Goal: Navigation & Orientation: Find specific page/section

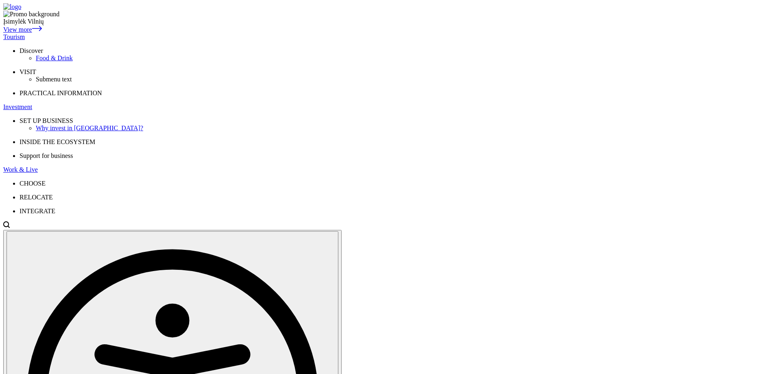
click at [216, 33] on div "Tourism" at bounding box center [380, 36] width 755 height 7
click at [214, 33] on div "Tourism" at bounding box center [380, 36] width 755 height 7
click at [188, 62] on div "Food & Drink" at bounding box center [397, 58] width 722 height 7
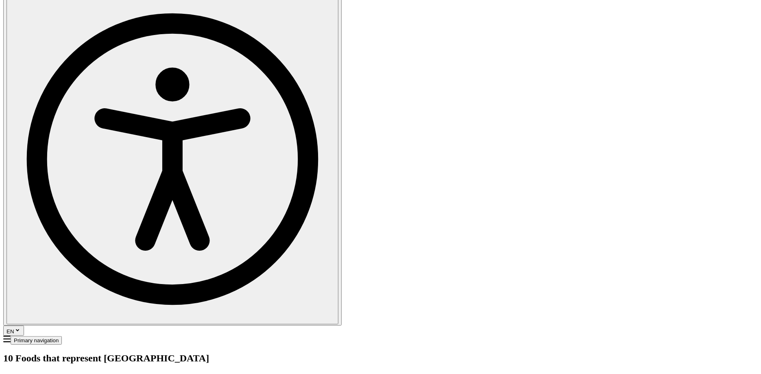
scroll to position [235, 0]
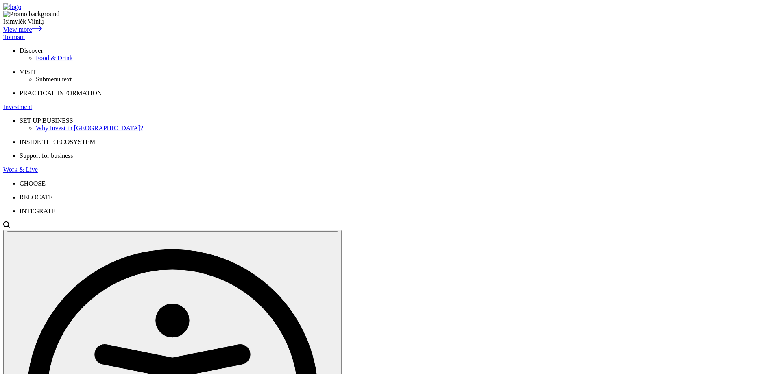
click at [211, 33] on div "Tourism" at bounding box center [380, 36] width 755 height 7
click at [221, 33] on div "Tourism" at bounding box center [380, 36] width 755 height 7
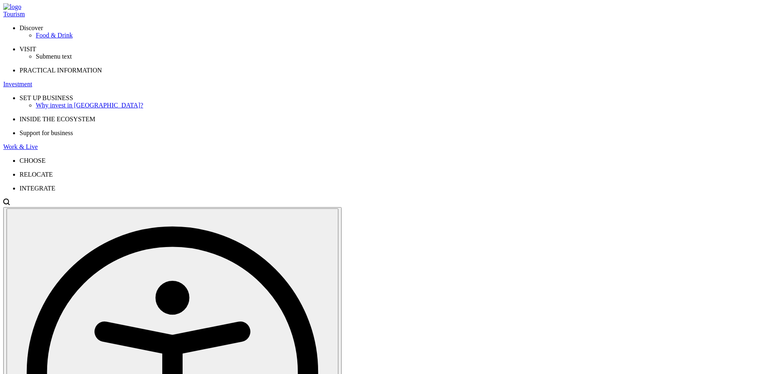
click at [262, 81] on div "Investment" at bounding box center [380, 84] width 755 height 7
click at [263, 81] on div "Investment" at bounding box center [380, 84] width 755 height 7
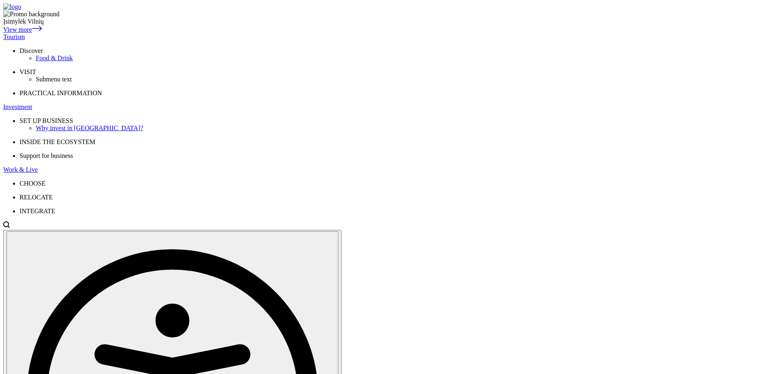
click at [208, 33] on div "Tourism" at bounding box center [380, 36] width 755 height 7
click at [21, 11] on img at bounding box center [12, 6] width 18 height 7
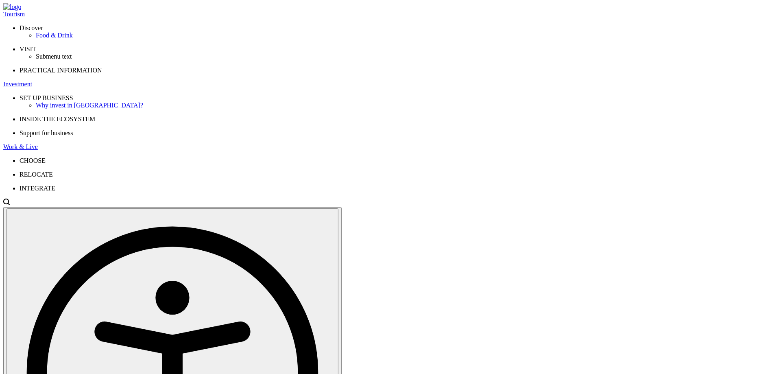
click at [73, 94] on span "SET UP BUSINESS" at bounding box center [47, 97] width 54 height 7
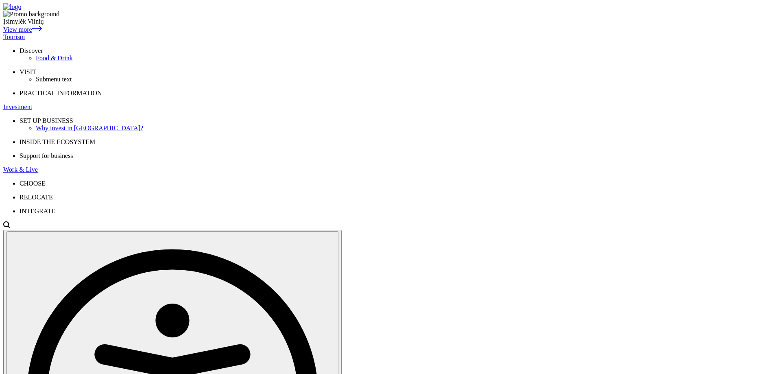
click at [214, 33] on div "Tourism" at bounding box center [380, 36] width 755 height 7
click at [21, 11] on img at bounding box center [12, 6] width 18 height 7
click at [475, 34] on button "En" at bounding box center [468, 30] width 13 height 9
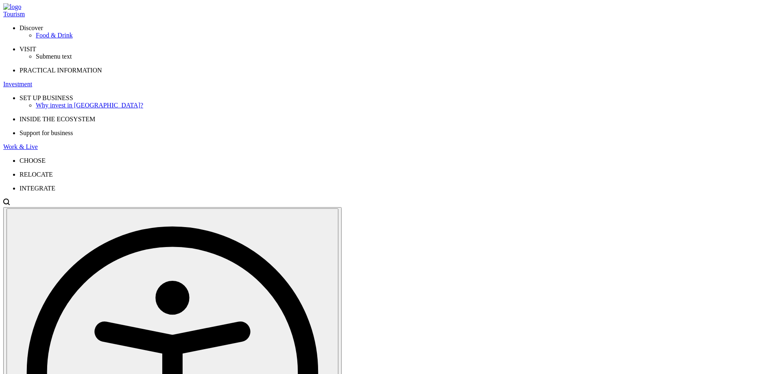
click at [21, 11] on img at bounding box center [12, 6] width 18 height 7
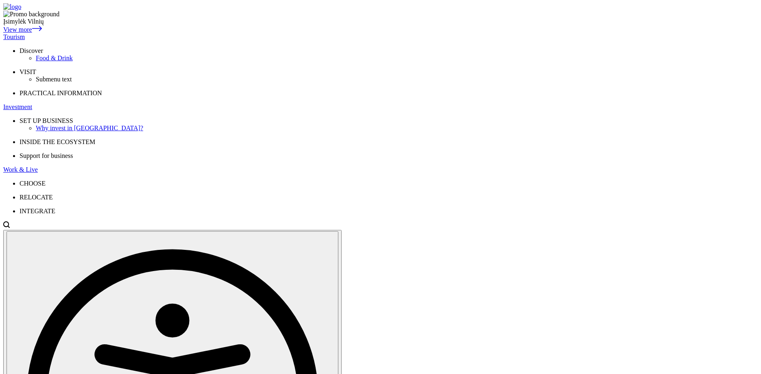
click at [216, 33] on div "Tourism" at bounding box center [380, 36] width 755 height 7
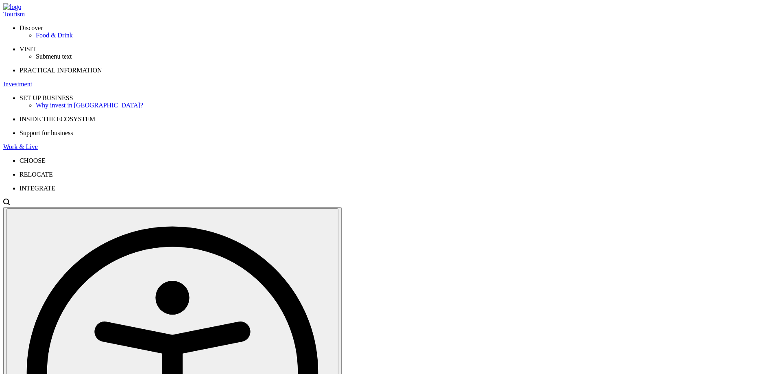
click at [248, 81] on div "Investment" at bounding box center [380, 84] width 755 height 7
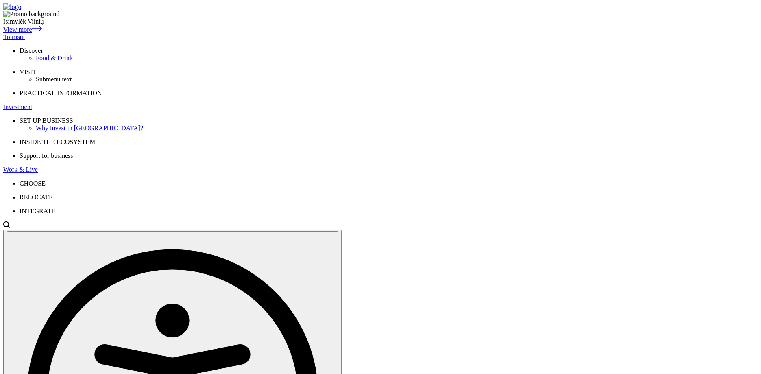
click at [203, 33] on div "Tourism" at bounding box center [380, 36] width 755 height 7
click at [21, 11] on img at bounding box center [12, 6] width 18 height 7
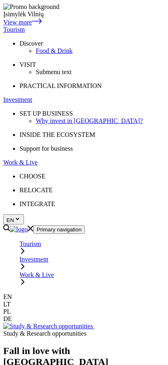
click at [113, 240] on ul "Tourism Investment Work & Live" at bounding box center [84, 263] width 162 height 46
click at [26, 247] on icon "Primary navigation" at bounding box center [23, 250] width 7 height 7
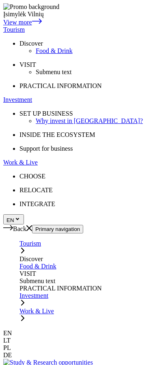
click at [149, 307] on div "Work & Live" at bounding box center [93, 314] width 146 height 15
click at [13, 224] on icon at bounding box center [8, 227] width 10 height 7
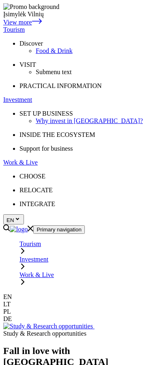
click at [10, 225] on link "Open search modal" at bounding box center [6, 228] width 7 height 7
click at [33, 225] on link "Mobile menu" at bounding box center [31, 228] width 6 height 7
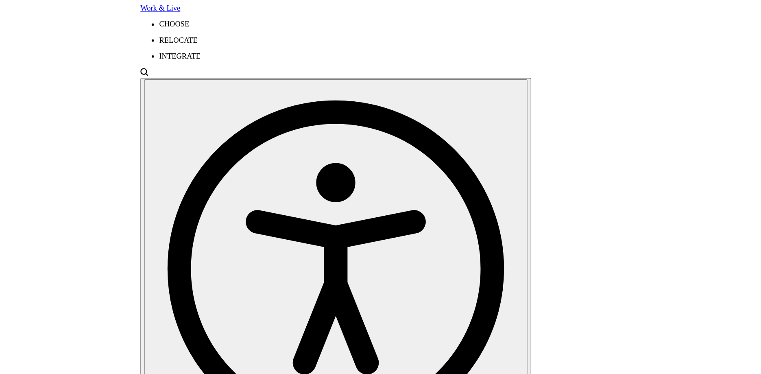
scroll to position [162, 0]
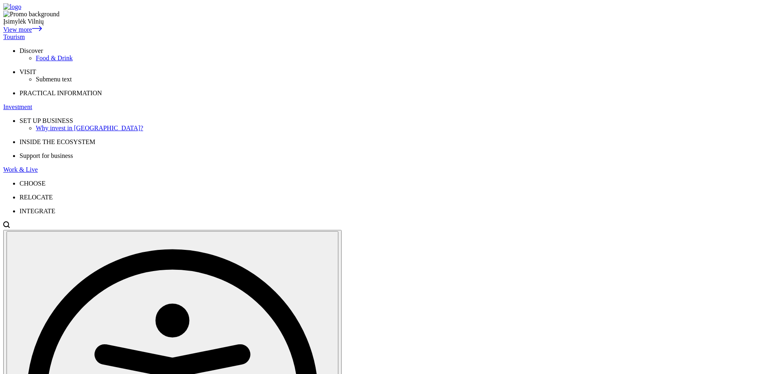
click at [212, 33] on div "Tourism" at bounding box center [380, 36] width 755 height 7
